Goal: Task Accomplishment & Management: Use online tool/utility

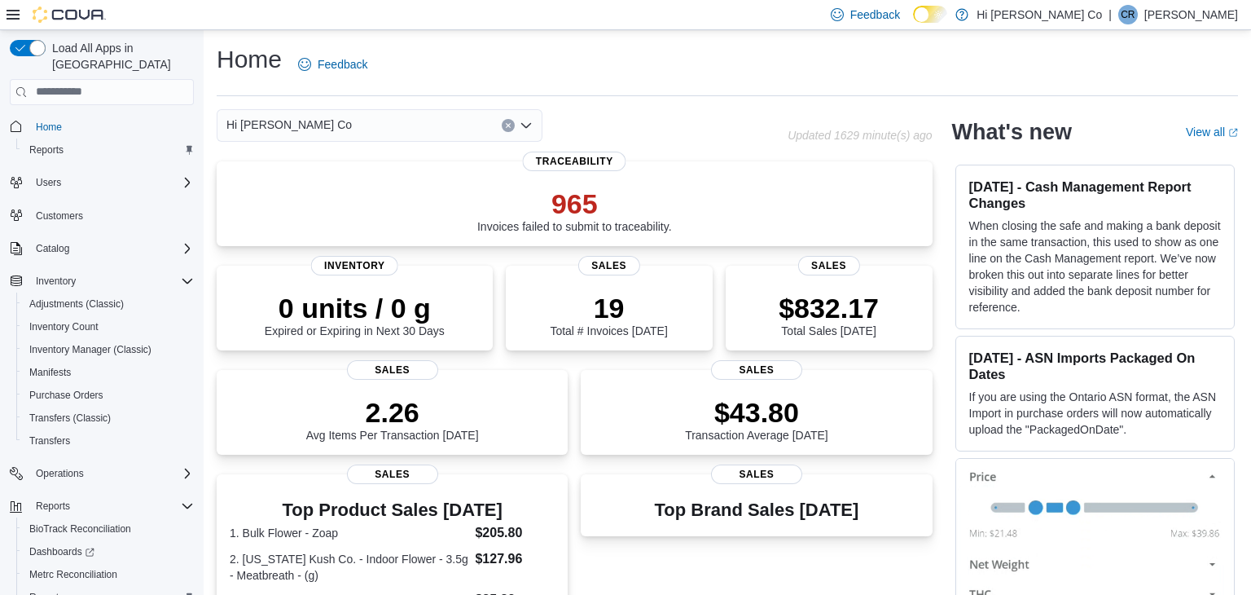
click at [525, 130] on icon "Open list of options" at bounding box center [526, 125] width 13 height 13
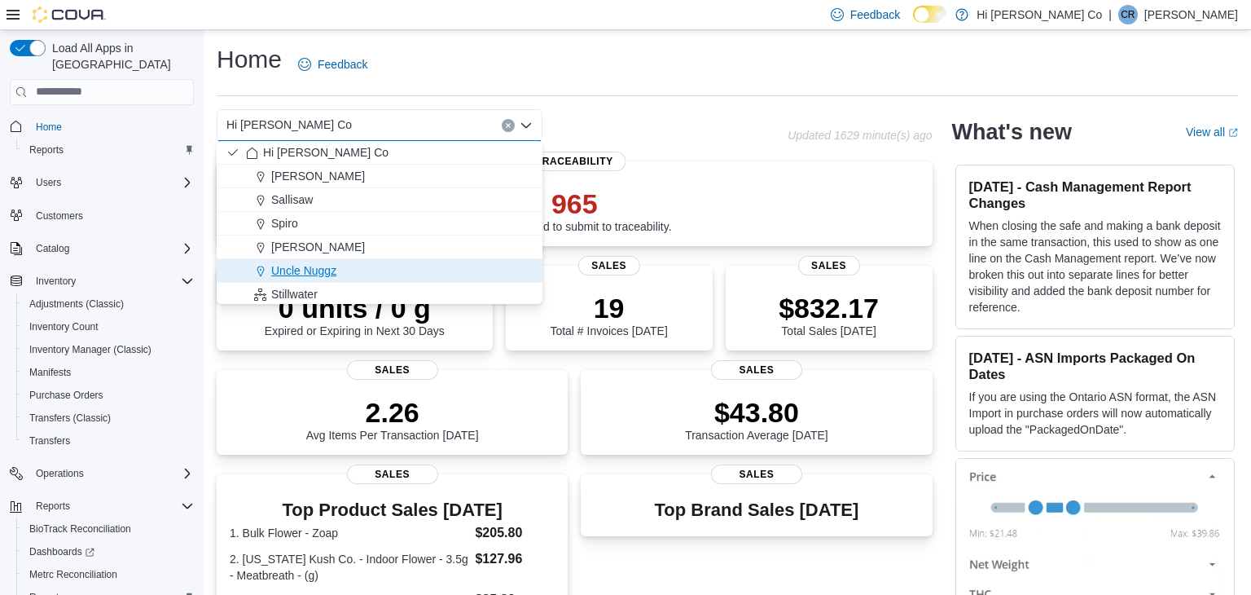
click at [323, 271] on span "Uncle Nuggz" at bounding box center [303, 270] width 65 height 16
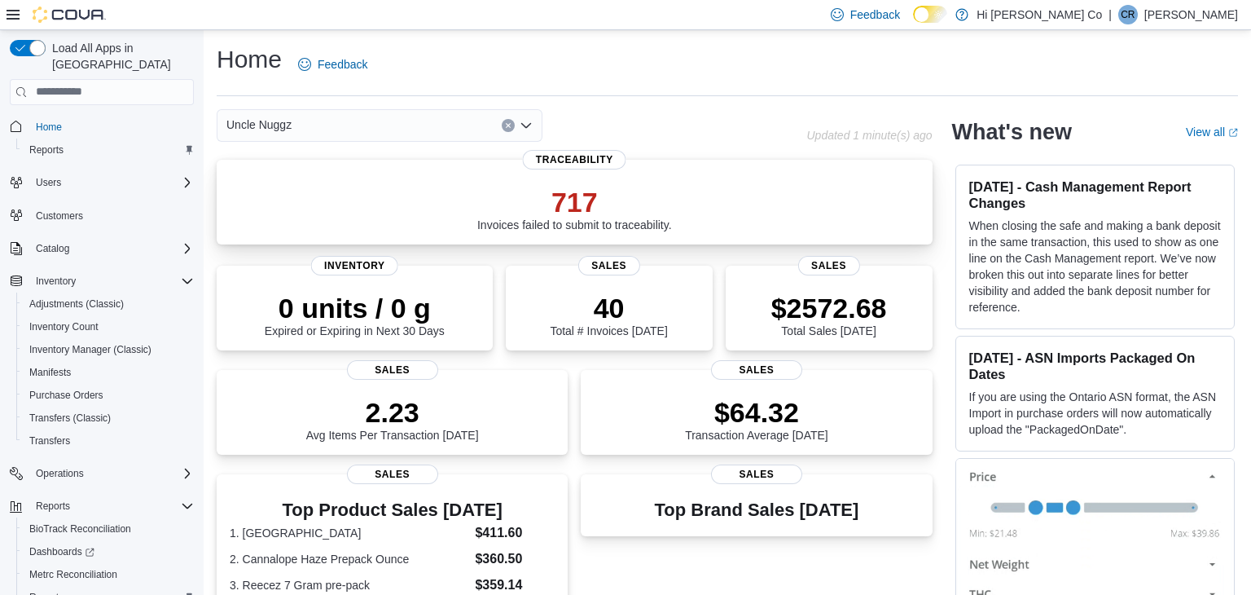
click at [578, 209] on p "717" at bounding box center [574, 202] width 195 height 33
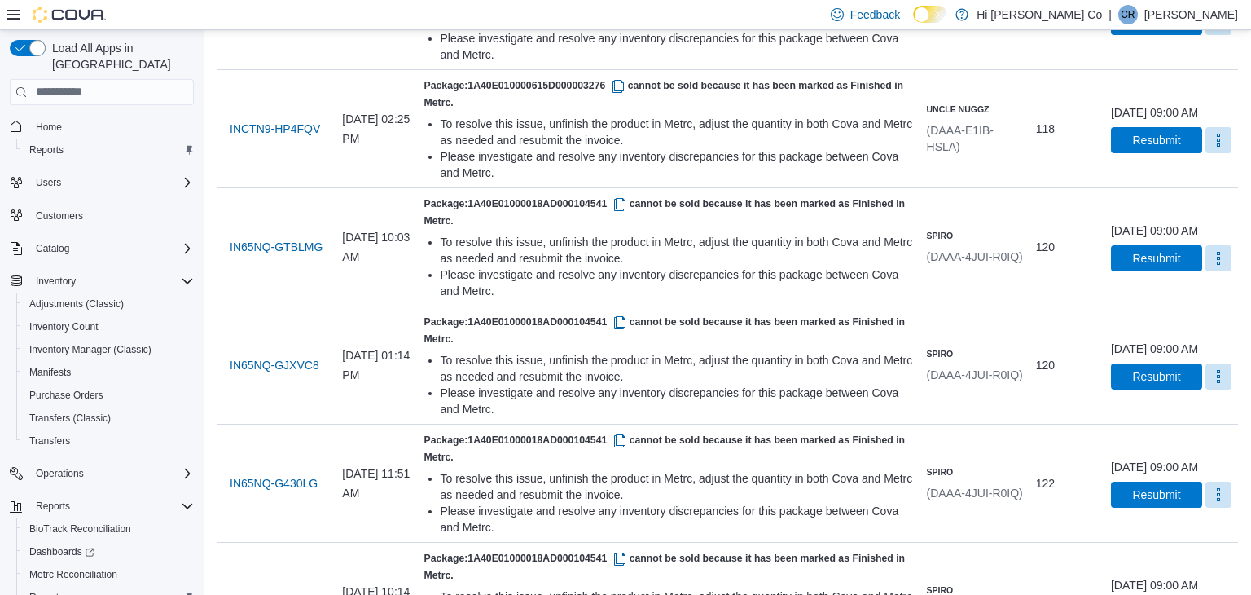
scroll to position [1232, 0]
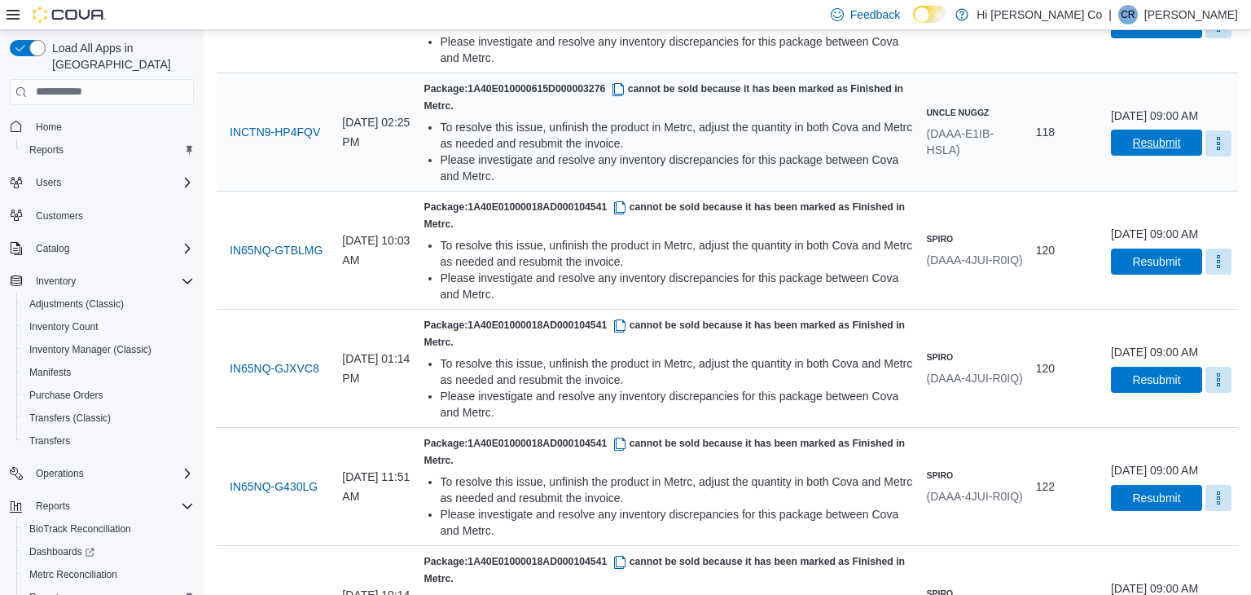
click at [1132, 151] on span "Resubmit" at bounding box center [1156, 142] width 48 height 16
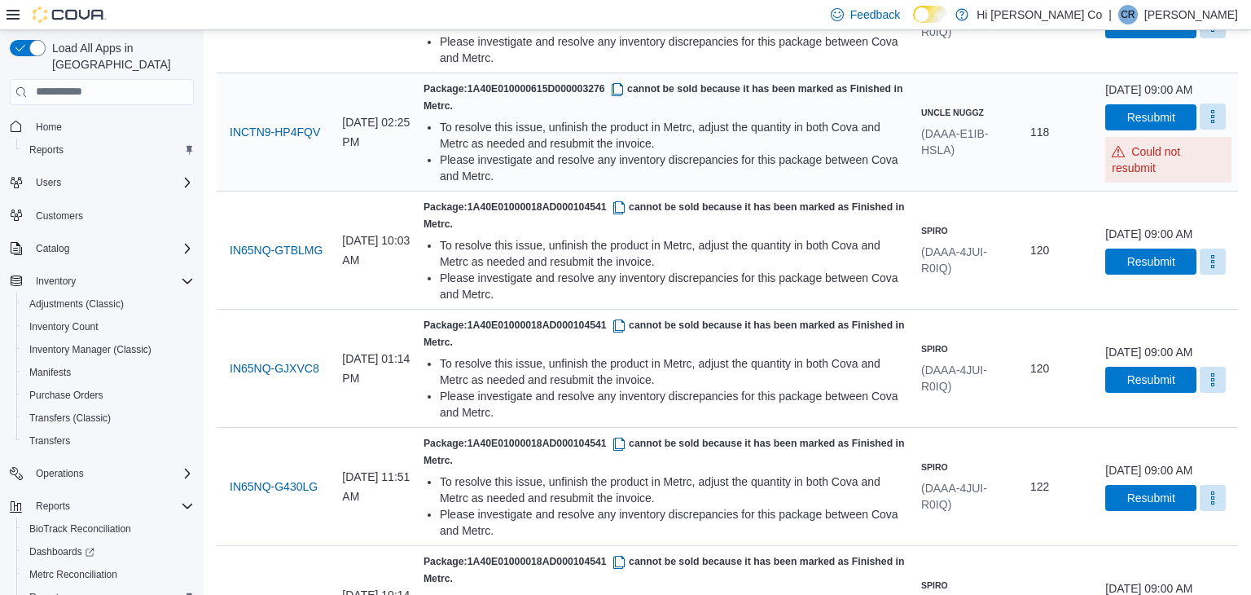
click at [1200, 130] on button "More" at bounding box center [1213, 116] width 26 height 26
click at [1176, 277] on span "Mark as Resolved" at bounding box center [1179, 276] width 91 height 16
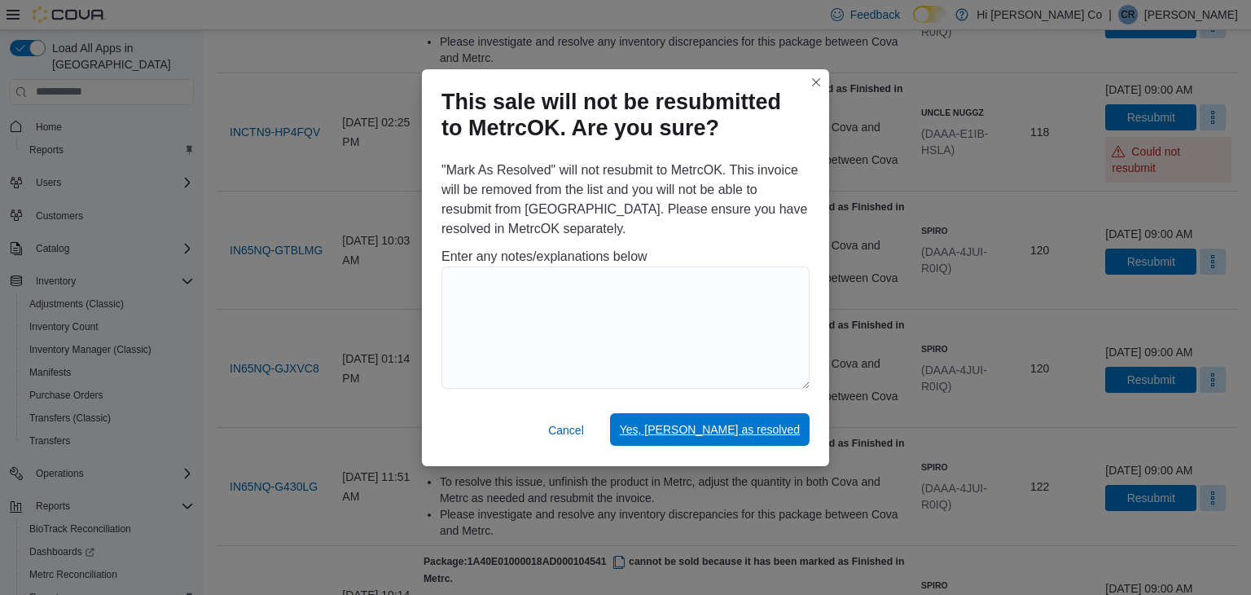
click at [729, 432] on span "Yes, [PERSON_NAME] as resolved" at bounding box center [710, 429] width 180 height 16
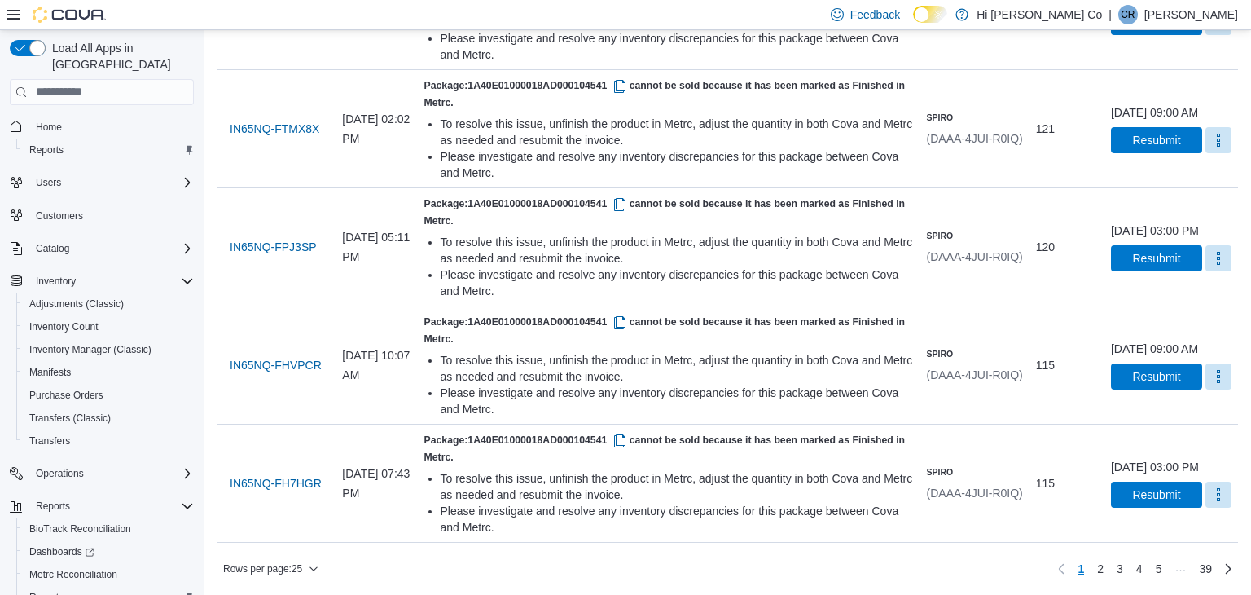
scroll to position [2398, 0]
click at [1099, 568] on span "2" at bounding box center [1100, 568] width 7 height 16
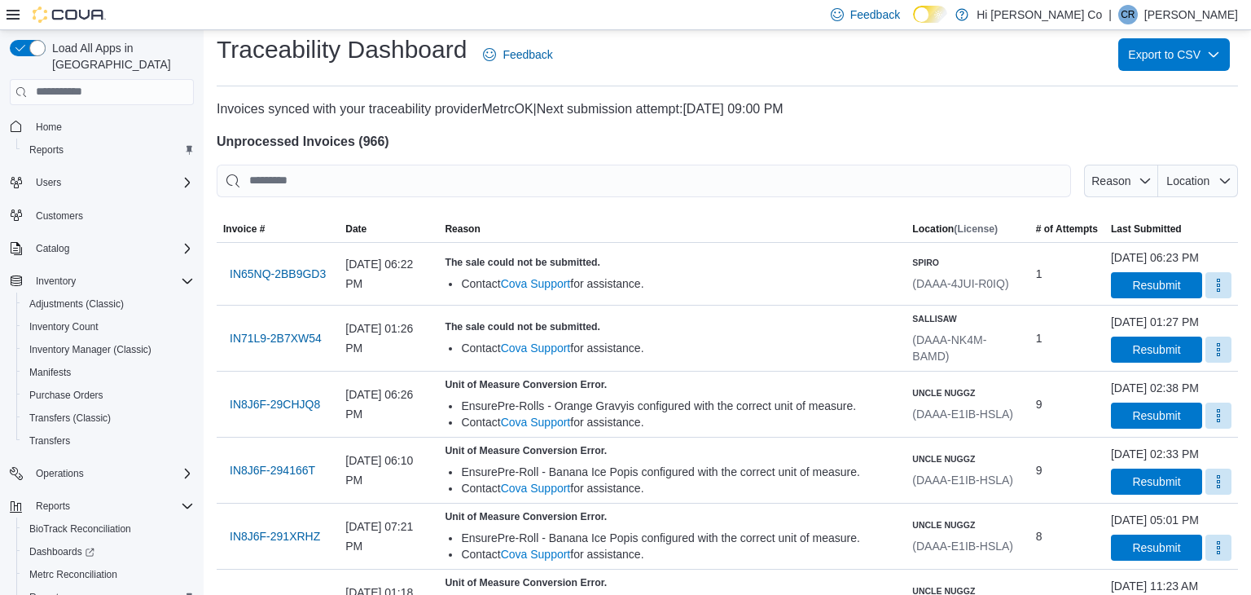
scroll to position [0, 0]
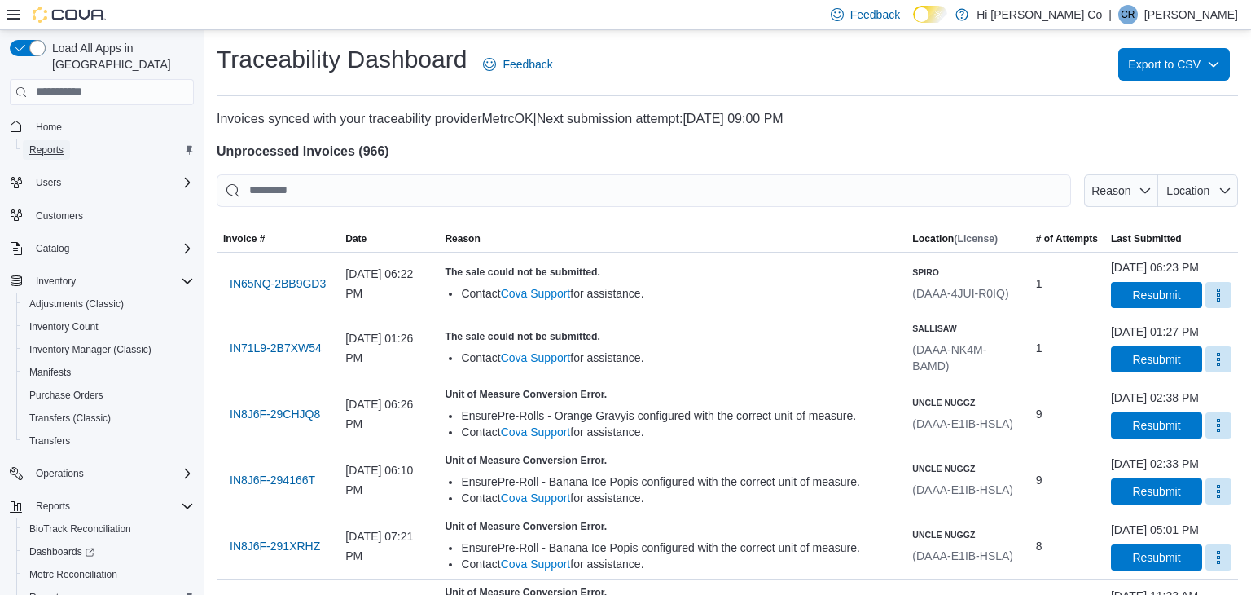
click at [54, 143] on span "Reports" at bounding box center [46, 149] width 34 height 13
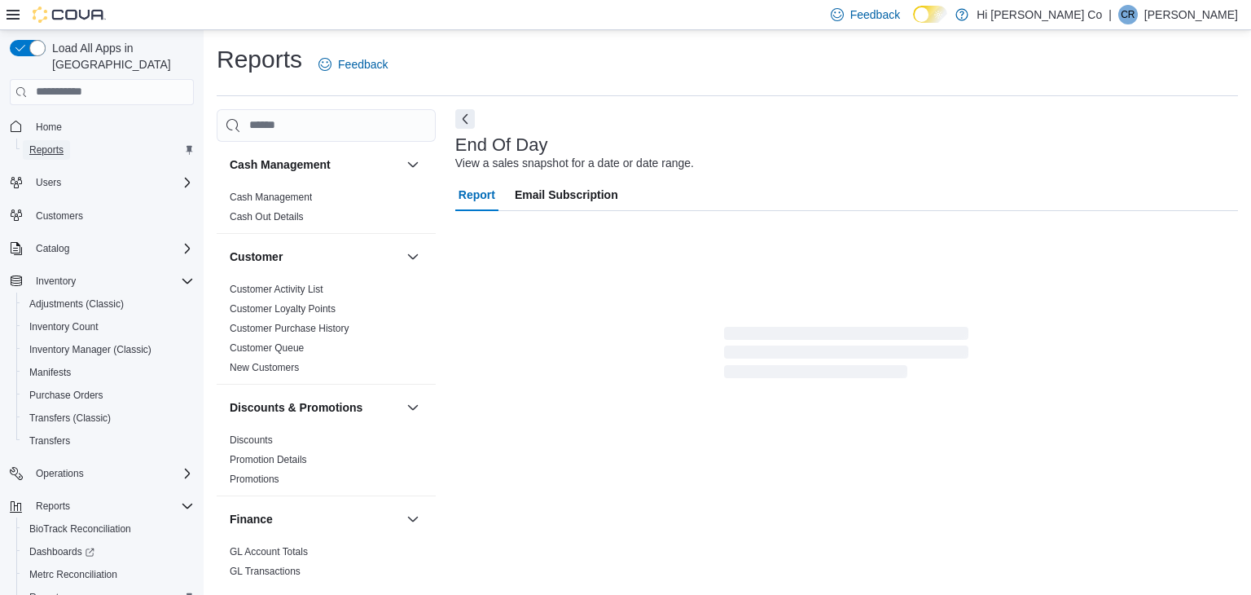
scroll to position [6, 0]
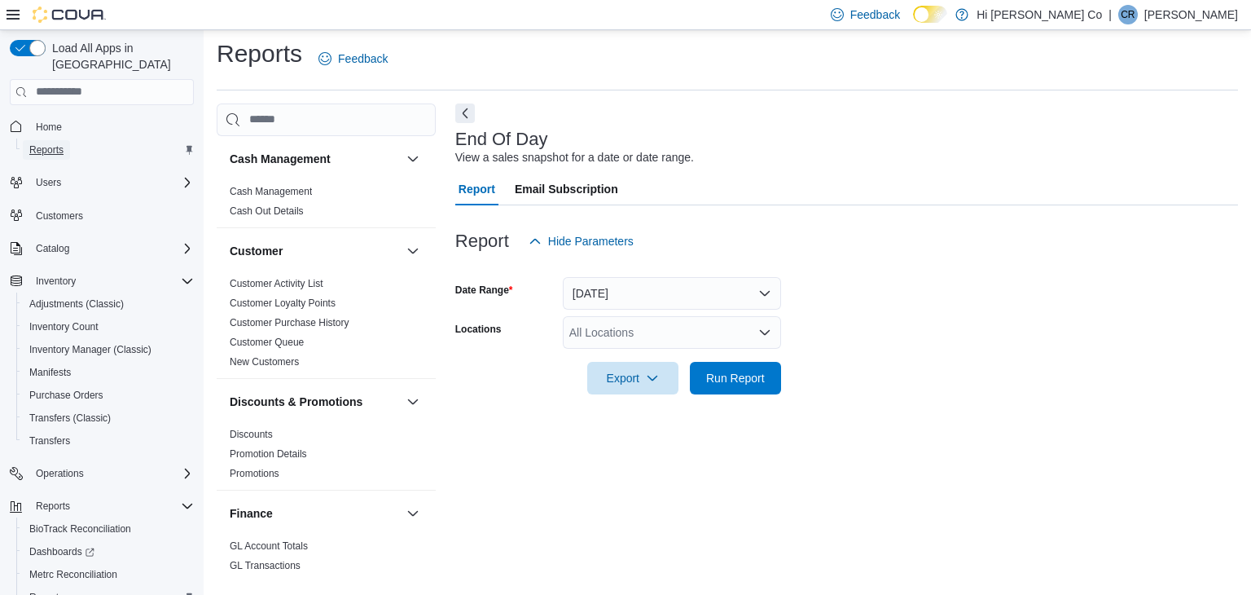
click at [54, 143] on span "Reports" at bounding box center [46, 149] width 34 height 13
click at [767, 335] on icon "Open list of options" at bounding box center [764, 332] width 13 height 13
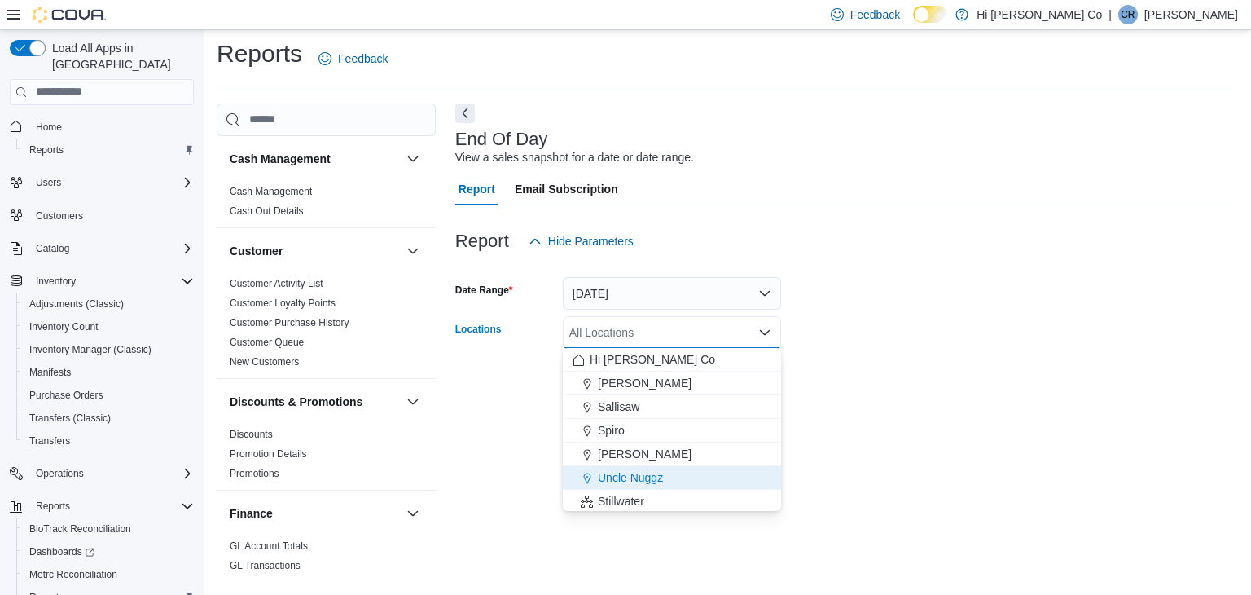
click at [652, 473] on span "Uncle Nuggz" at bounding box center [630, 477] width 65 height 16
click at [841, 424] on div "End Of Day View a sales snapshot for a date or date range. Report Email Subscri…" at bounding box center [846, 342] width 783 height 479
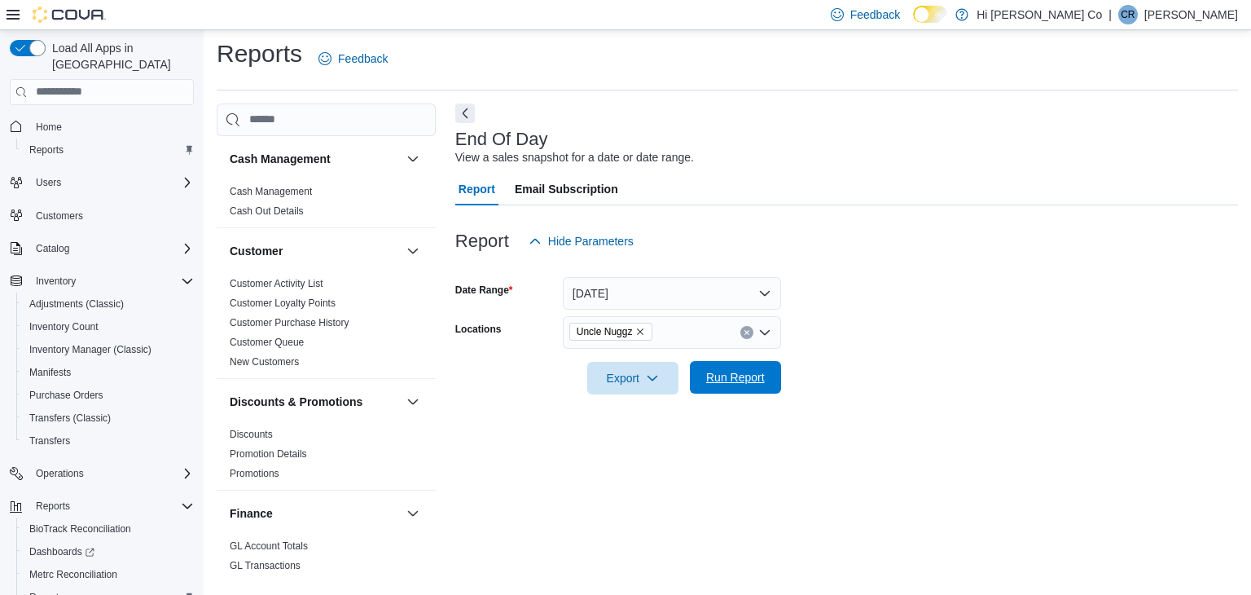
click at [733, 375] on span "Run Report" at bounding box center [735, 377] width 59 height 16
